Goal: Task Accomplishment & Management: Manage account settings

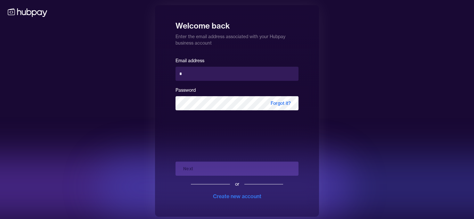
type input "**********"
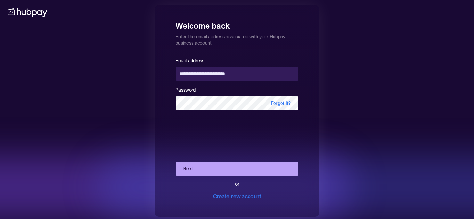
click at [194, 168] on button "Next" at bounding box center [236, 168] width 123 height 14
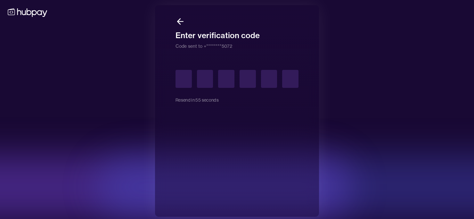
type input "*"
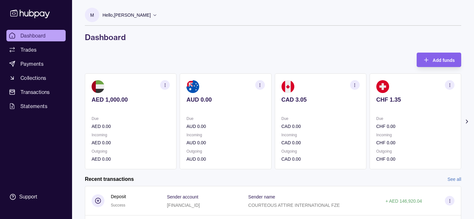
click at [469, 121] on icon at bounding box center [467, 121] width 6 height 6
click at [224, 38] on h1 "Dashboard" at bounding box center [273, 37] width 376 height 10
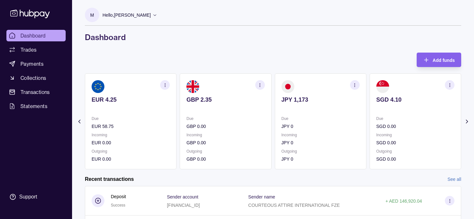
click at [79, 121] on icon at bounding box center [79, 121] width 2 height 3
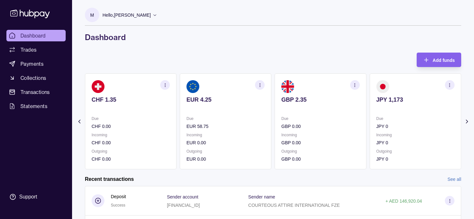
click at [79, 121] on icon at bounding box center [79, 121] width 2 height 3
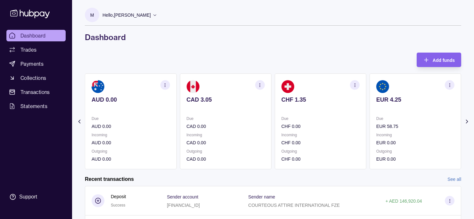
click at [248, 40] on h1 "Dashboard" at bounding box center [273, 37] width 376 height 10
click at [78, 121] on icon at bounding box center [79, 121] width 2 height 3
